Goal: Transaction & Acquisition: Book appointment/travel/reservation

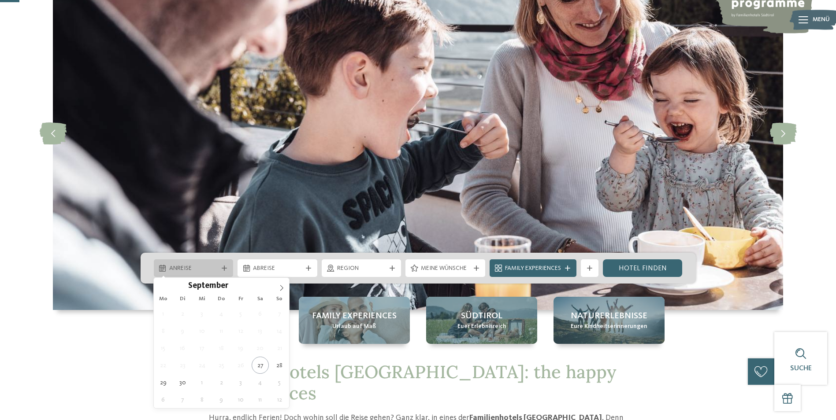
click at [198, 270] on span "Anreise" at bounding box center [193, 268] width 49 height 9
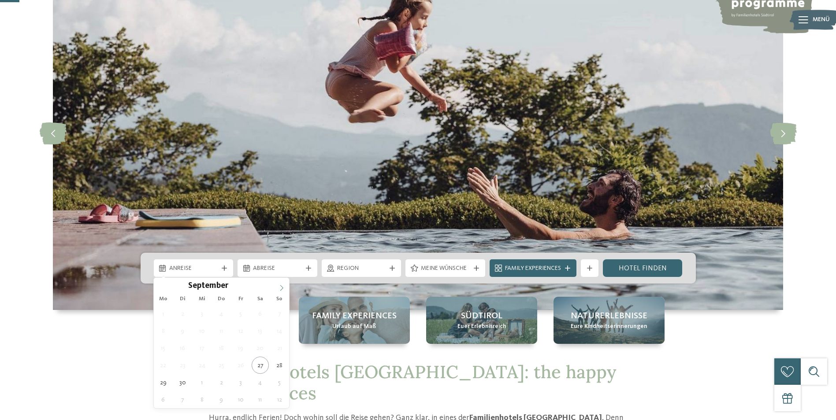
click at [284, 284] on span at bounding box center [281, 285] width 15 height 15
type div "07.10.2025"
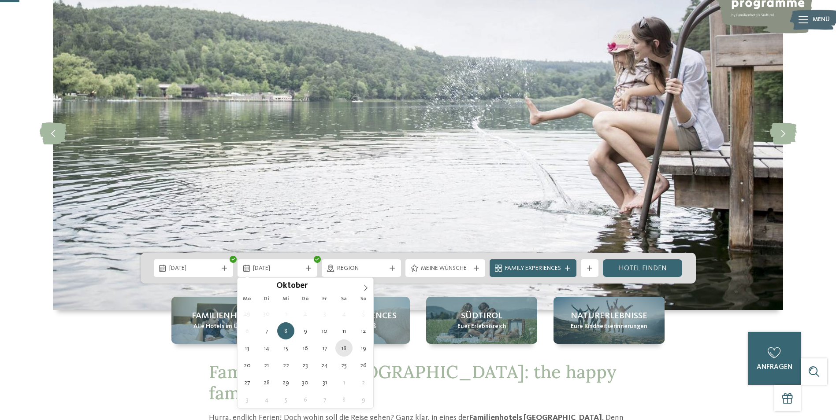
type div "18.10.2025"
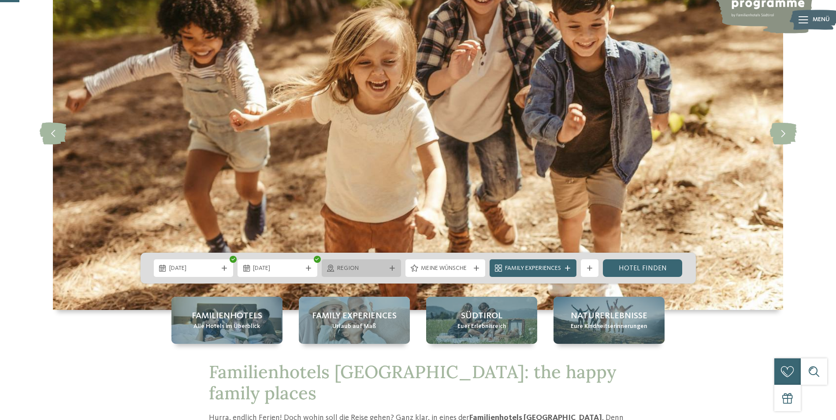
click at [354, 273] on span "Region" at bounding box center [361, 268] width 49 height 9
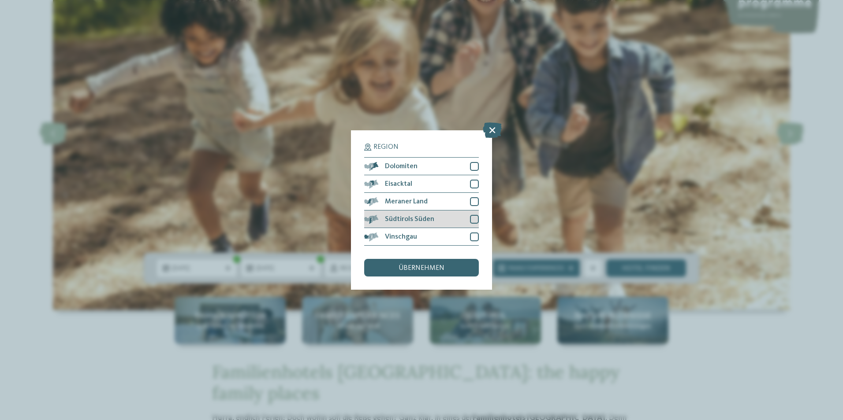
click at [465, 217] on div "Südtirols Süden" at bounding box center [421, 220] width 115 height 18
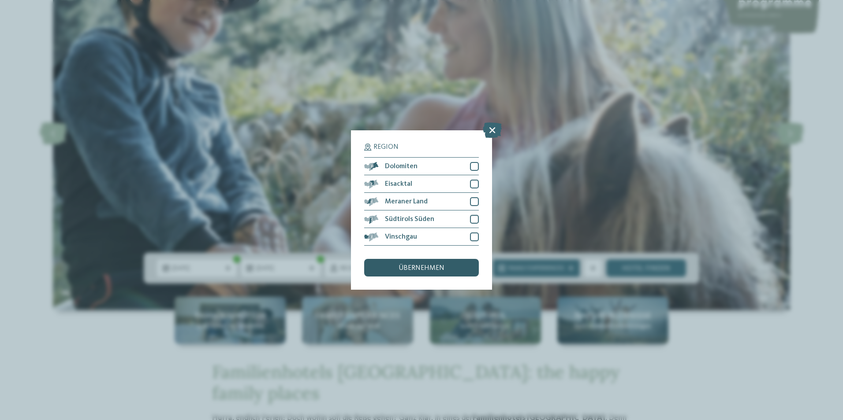
click at [460, 270] on div "übernehmen" at bounding box center [421, 268] width 115 height 18
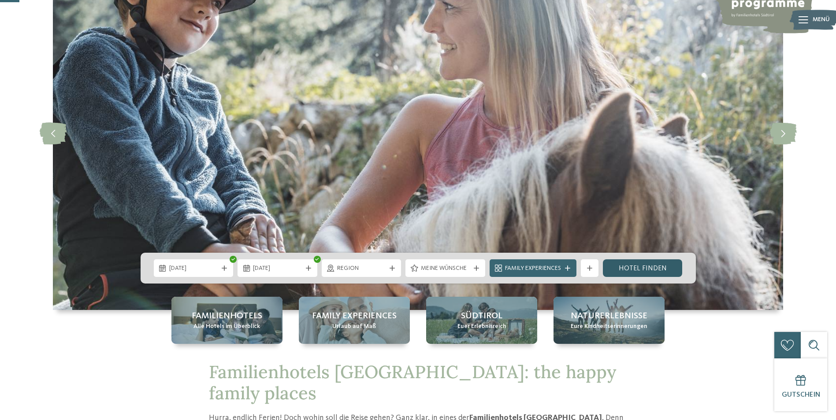
click at [647, 269] on link "Hotel finden" at bounding box center [643, 269] width 80 height 18
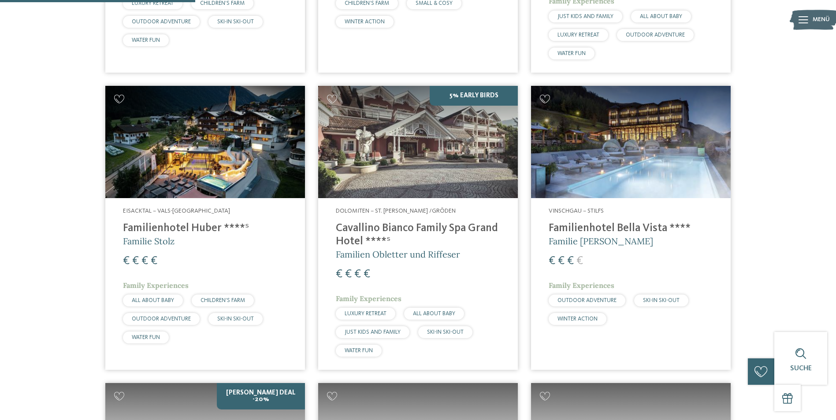
scroll to position [554, 0]
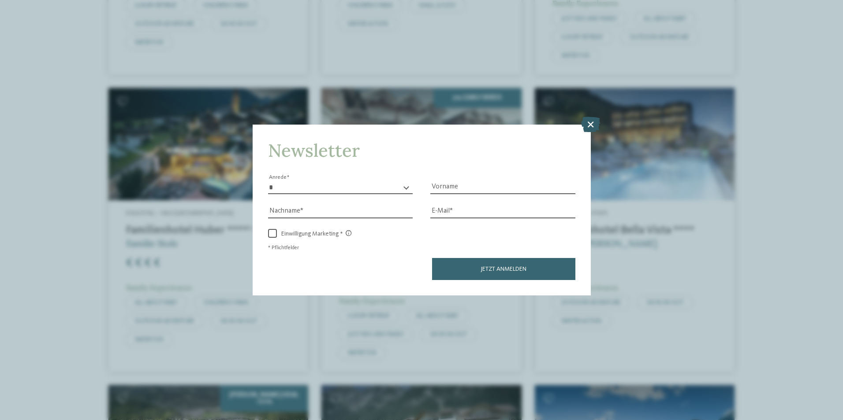
click at [588, 123] on icon at bounding box center [590, 123] width 19 height 15
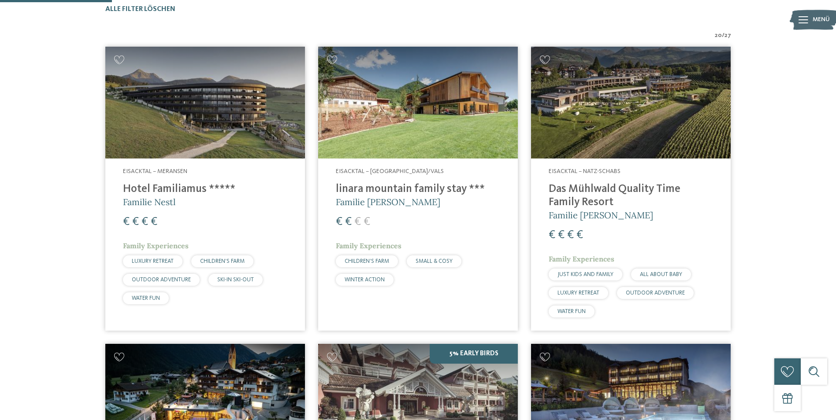
scroll to position [289, 0]
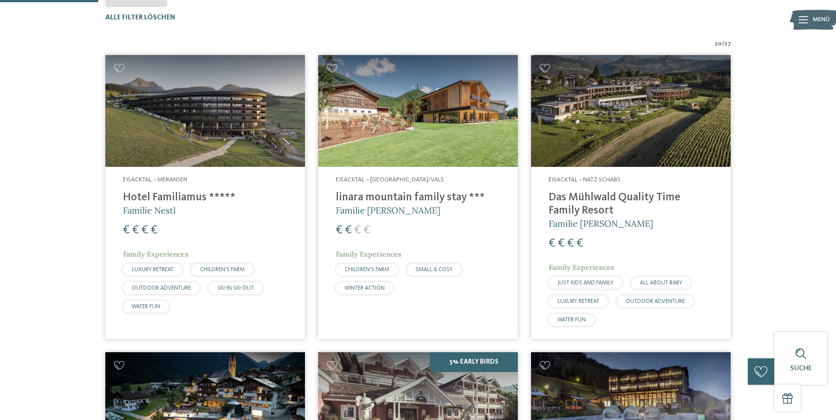
click at [589, 203] on h4 "Das Mühlwald Quality Time Family Resort" at bounding box center [631, 204] width 164 height 26
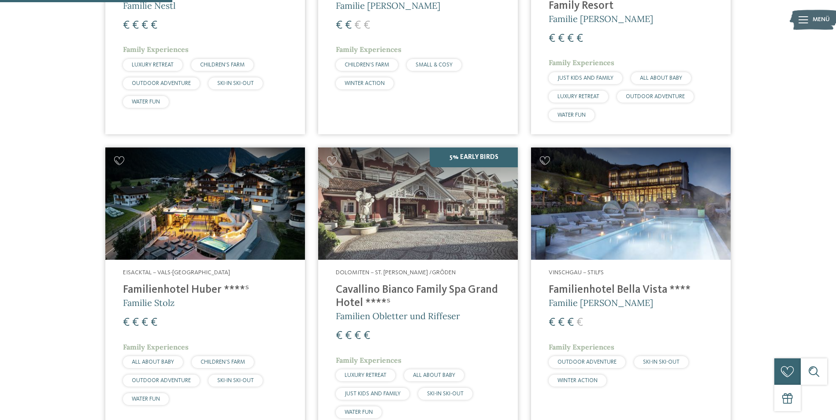
scroll to position [510, 0]
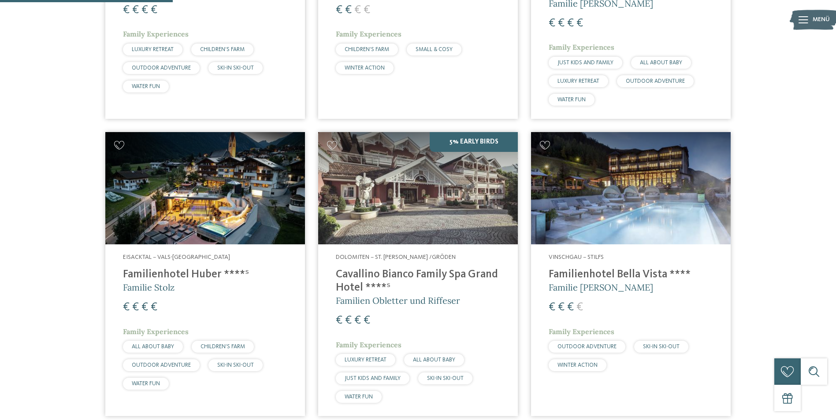
click at [366, 287] on h4 "Cavallino Bianco Family Spa Grand Hotel ****ˢ" at bounding box center [418, 281] width 164 height 26
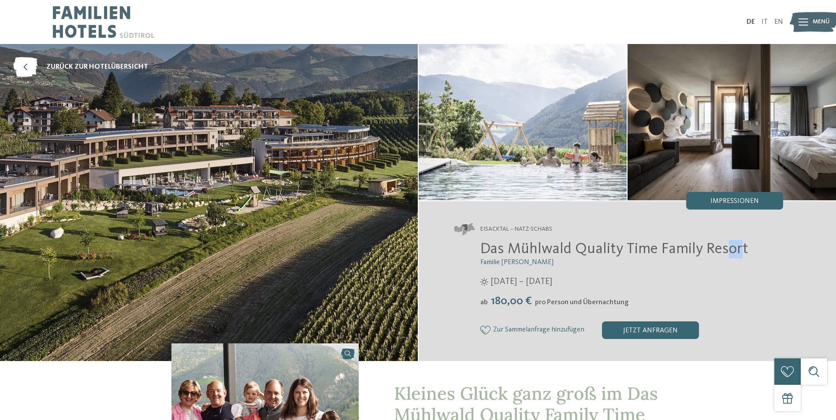
drag, startPoint x: 735, startPoint y: 246, endPoint x: 728, endPoint y: 248, distance: 7.4
click at [728, 248] on span "Das Mühlwald Quality Time Family Resort" at bounding box center [614, 249] width 268 height 15
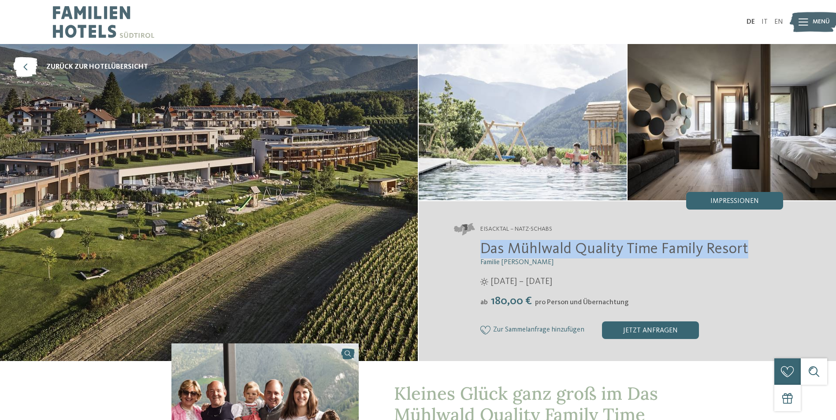
drag, startPoint x: 728, startPoint y: 248, endPoint x: 478, endPoint y: 254, distance: 250.0
click at [478, 254] on div "Das Mühlwald Quality Time Family Resort Familie Tauber 12.04. – 30.11.2025 ab" at bounding box center [619, 289] width 330 height 99
copy span "Das Mühlwald Quality Time Family Resort"
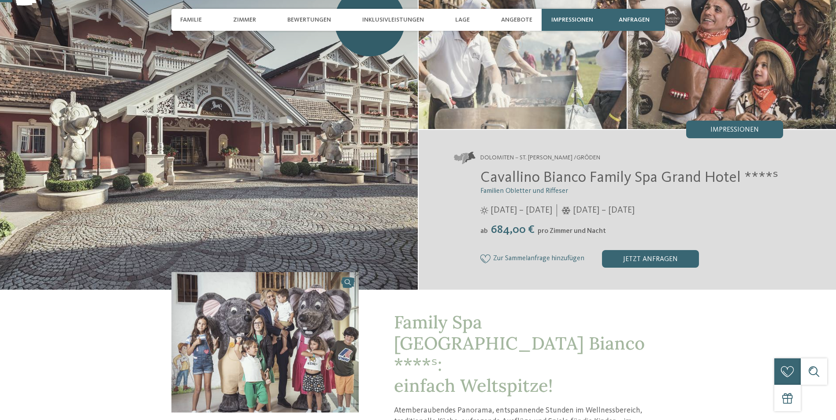
scroll to position [88, 0]
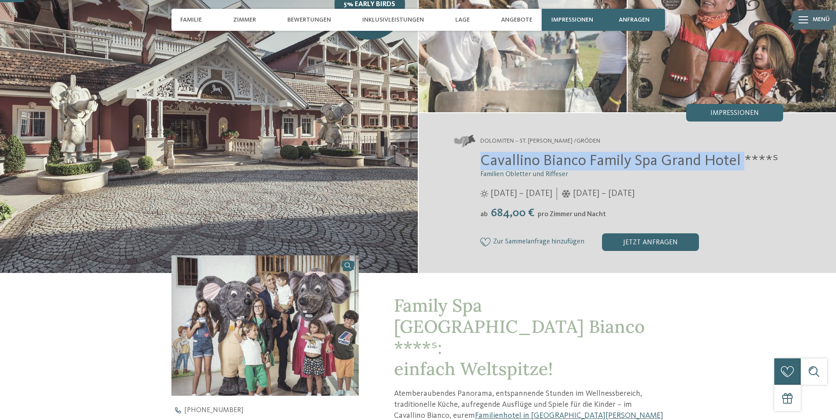
drag, startPoint x: 744, startPoint y: 159, endPoint x: 477, endPoint y: 153, distance: 266.7
click at [477, 153] on div "Cavallino Bianco Family Spa Grand Hotel ****ˢ Familien Obletter und Riffeser 15…" at bounding box center [619, 201] width 330 height 99
copy span "Cavallino Bianco Family Spa Grand Hotel"
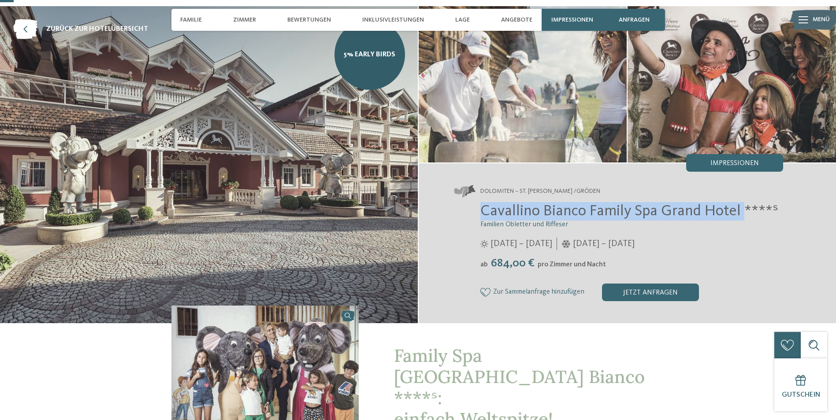
scroll to position [0, 0]
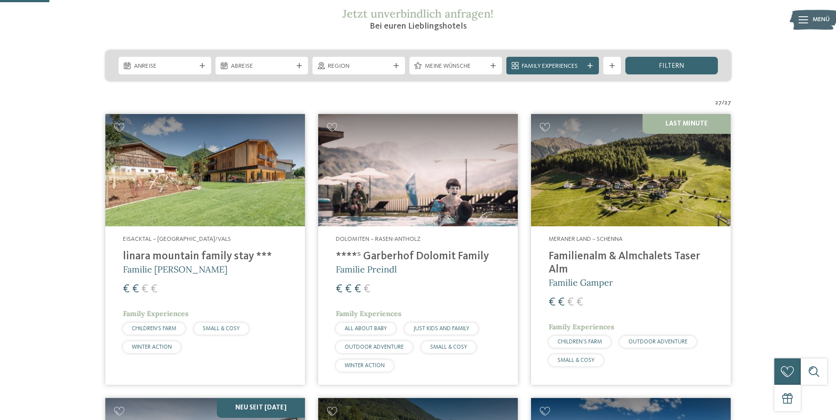
click at [658, 205] on img at bounding box center [631, 170] width 200 height 112
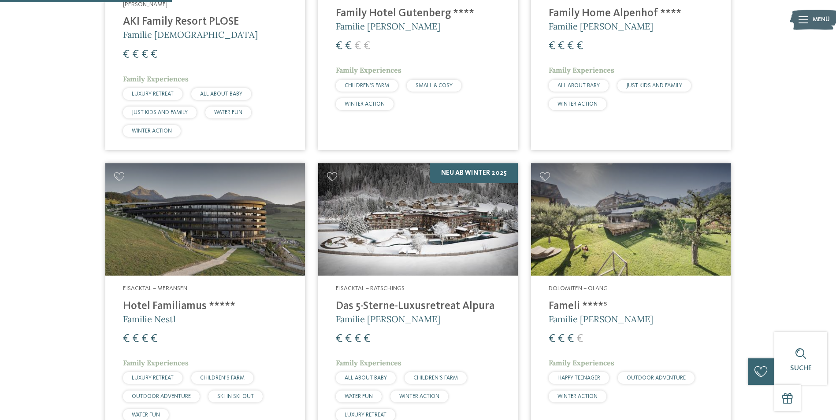
scroll to position [705, 0]
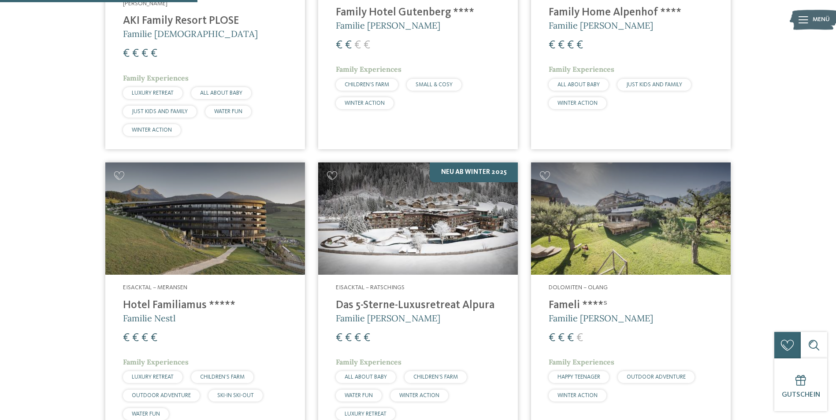
click at [413, 210] on img at bounding box center [418, 219] width 200 height 112
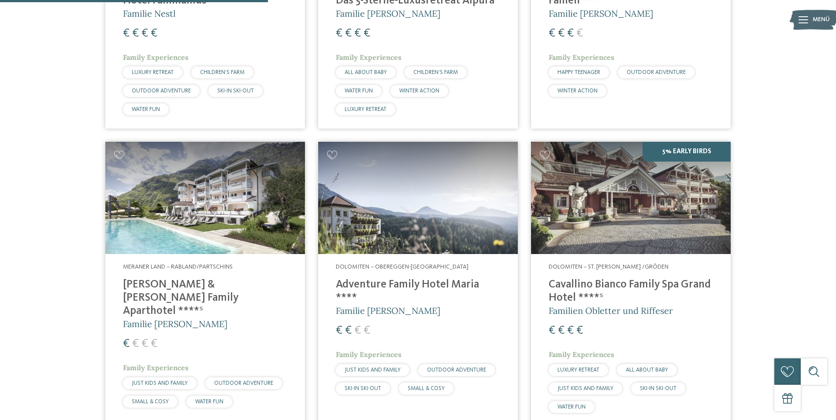
scroll to position [1014, 0]
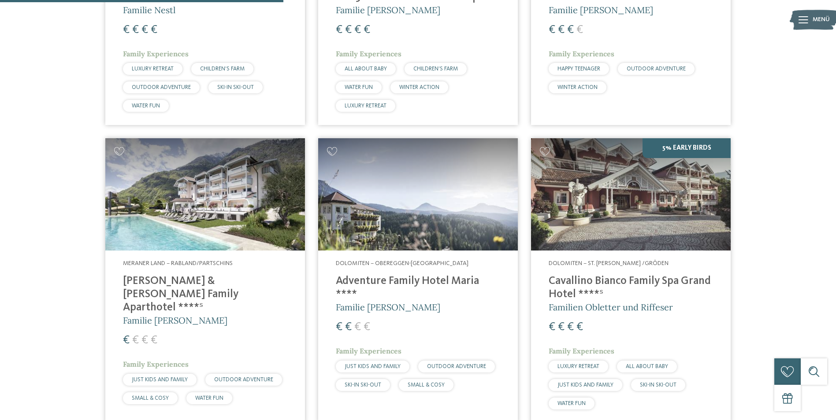
click at [625, 171] on img at bounding box center [631, 194] width 200 height 112
click at [625, 205] on img at bounding box center [631, 194] width 200 height 112
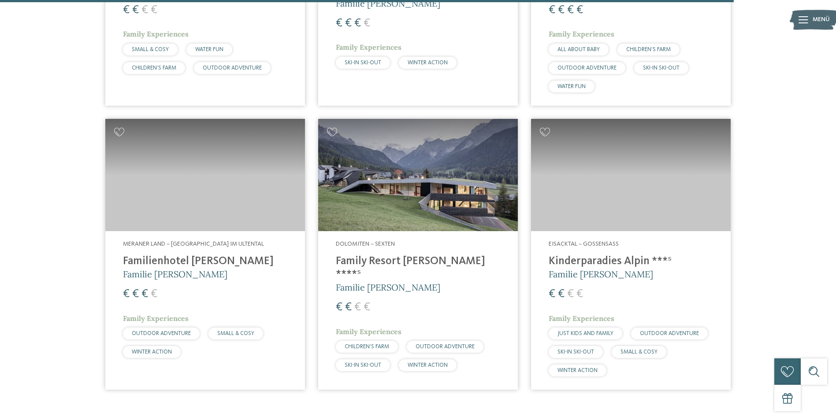
scroll to position [2512, 0]
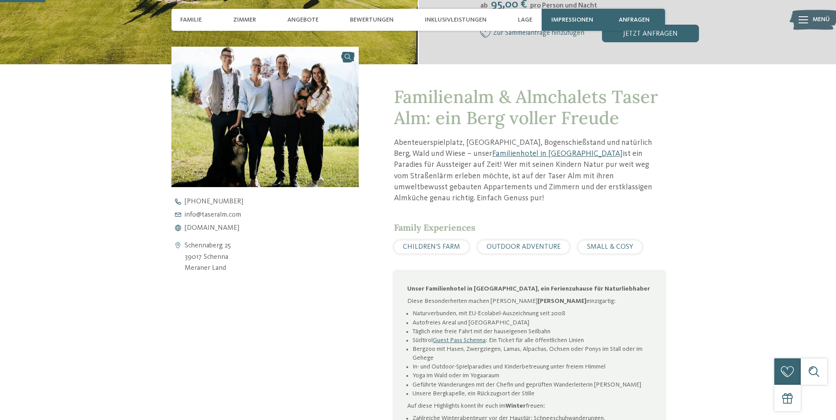
scroll to position [132, 0]
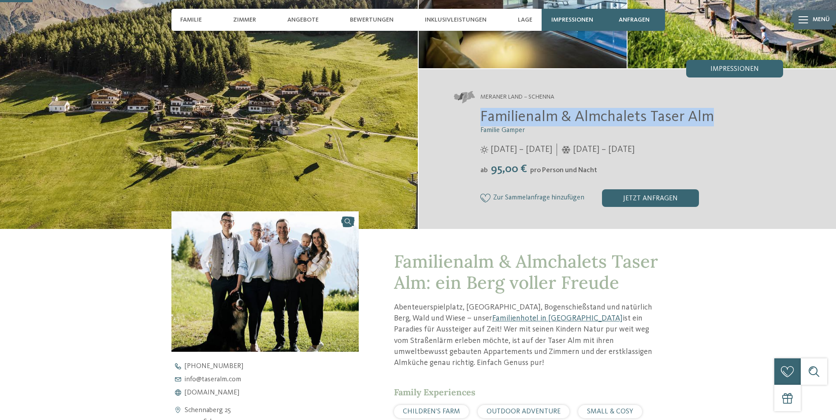
drag, startPoint x: 711, startPoint y: 118, endPoint x: 481, endPoint y: 114, distance: 230.1
click at [481, 114] on h2 "Familienalm & Almchalets Taser Alm" at bounding box center [631, 117] width 303 height 19
copy span "Familienalm & Almchalets Taser Alm"
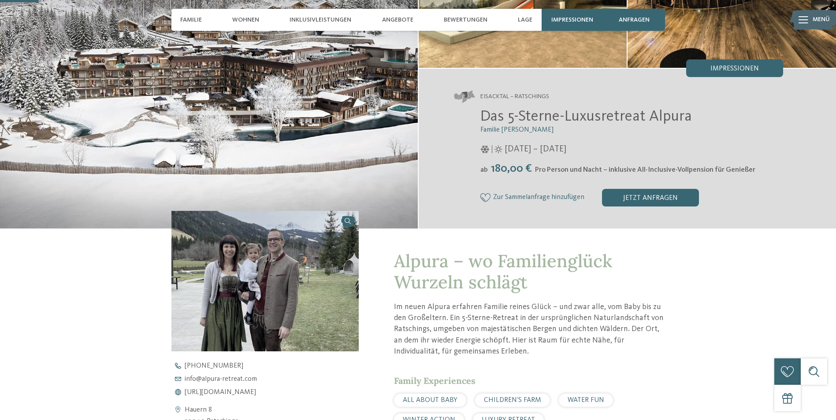
scroll to position [132, 0]
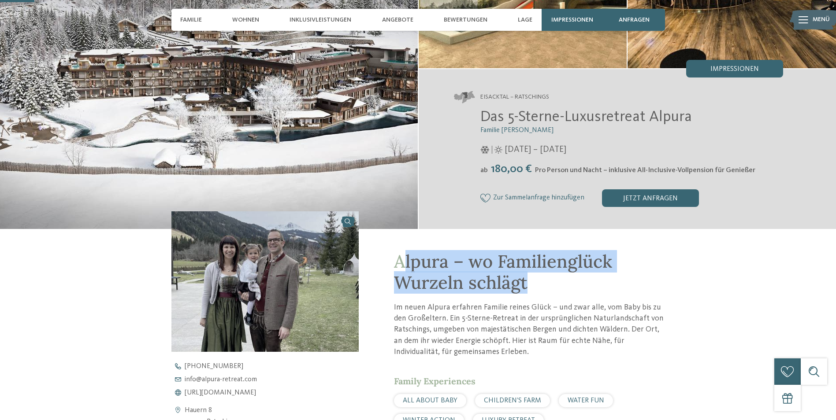
drag, startPoint x: 532, startPoint y: 282, endPoint x: 406, endPoint y: 261, distance: 127.7
click at [406, 261] on h1 "Alpura – wo Familienglück Wurzeln schlägt" at bounding box center [529, 272] width 271 height 42
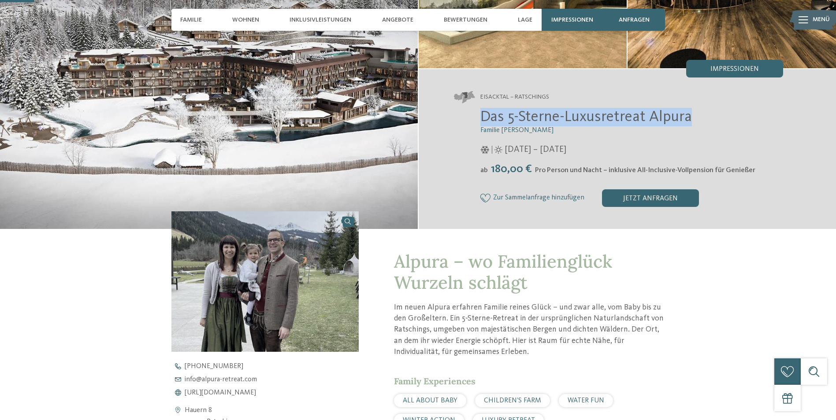
drag, startPoint x: 693, startPoint y: 115, endPoint x: 479, endPoint y: 115, distance: 213.8
click at [479, 115] on div "Das 5-Sterne-Luxusretreat Alpura Familie Eisendle 08.11.2025 – 30.11.2040 ab" at bounding box center [619, 157] width 330 height 99
copy span "Das 5-Sterne-Luxusretreat Alpura"
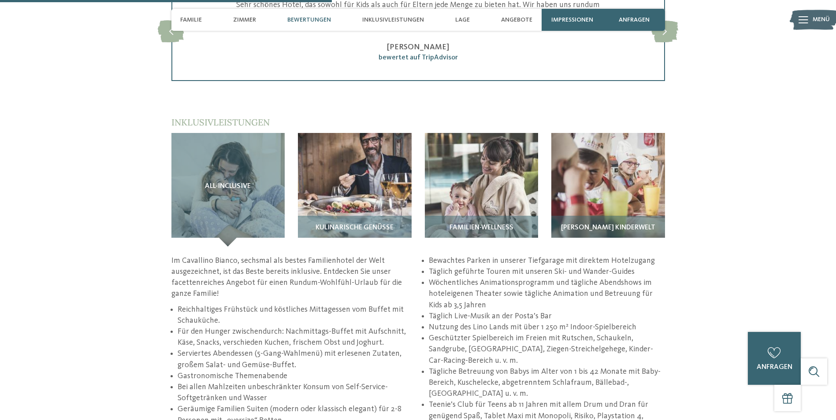
scroll to position [1278, 0]
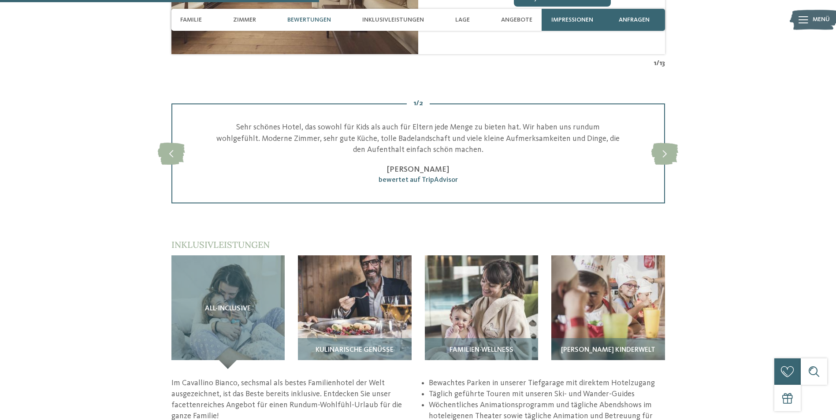
scroll to position [1278, 0]
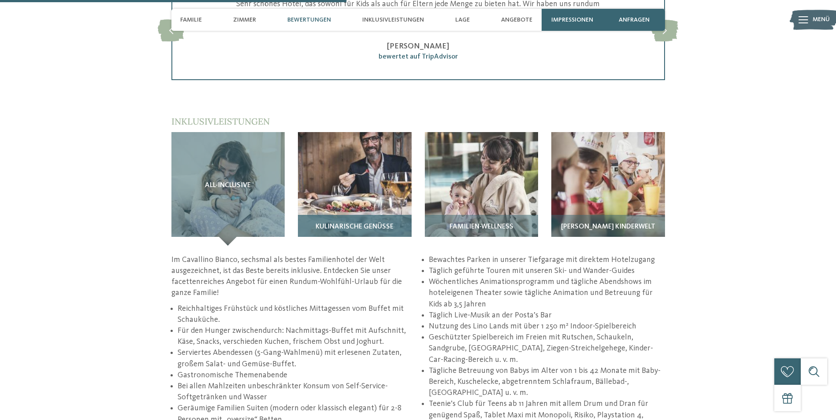
click at [368, 223] on span "Kulinarische Genüsse" at bounding box center [355, 227] width 78 height 8
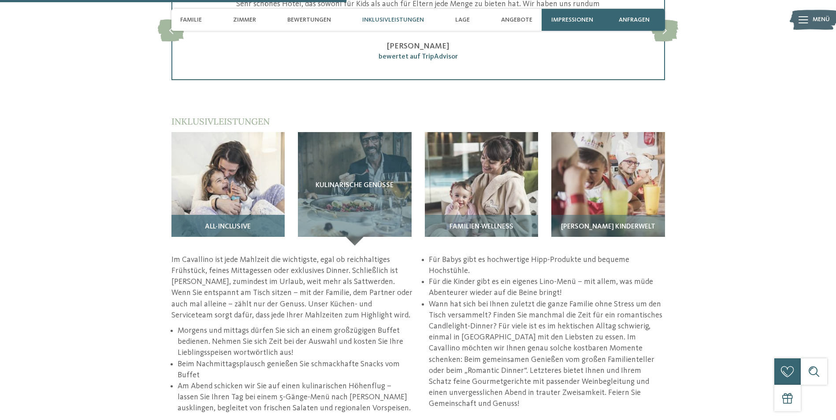
click at [270, 144] on img at bounding box center [228, 189] width 114 height 114
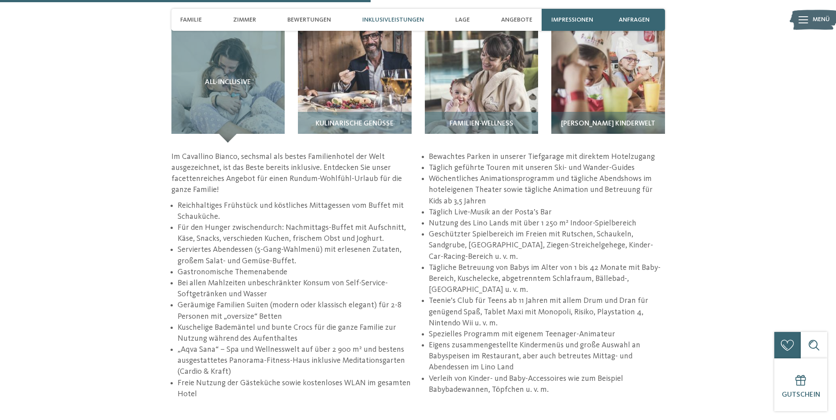
scroll to position [1366, 0]
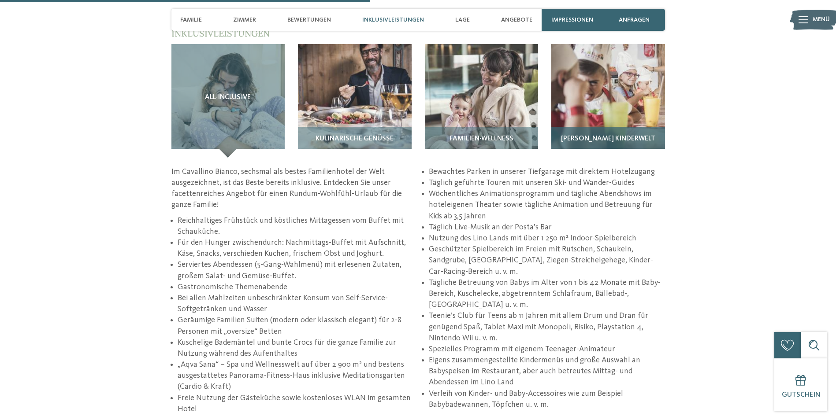
click at [625, 76] on img at bounding box center [608, 101] width 114 height 114
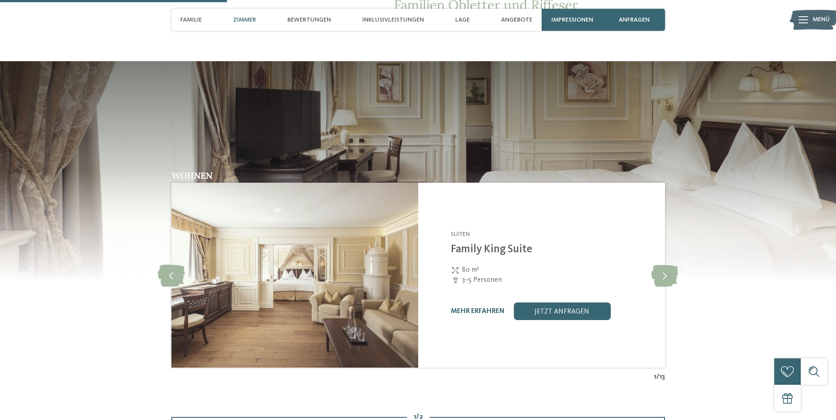
scroll to position [837, 0]
